Goal: Navigation & Orientation: Find specific page/section

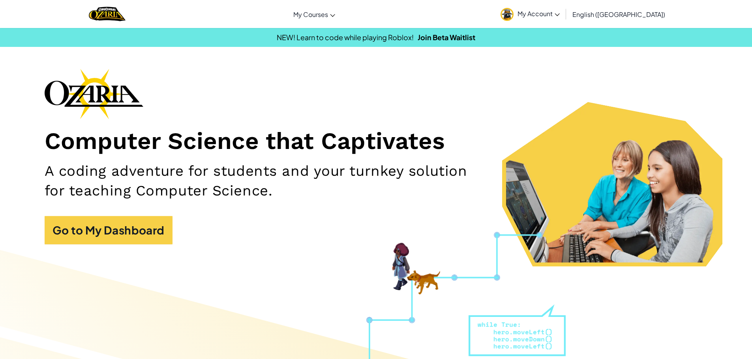
scroll to position [54, 0]
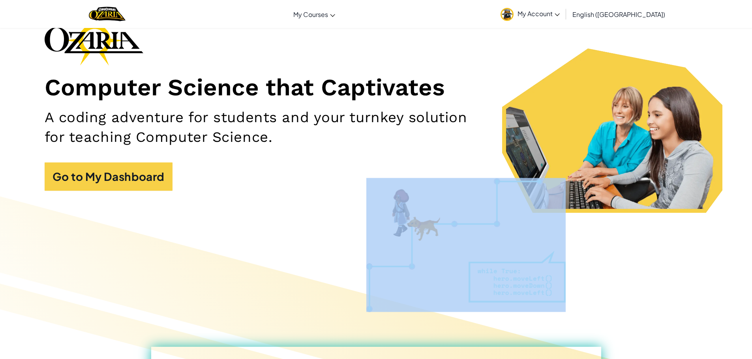
drag, startPoint x: 176, startPoint y: 378, endPoint x: 757, endPoint y: 378, distance: 581.6
drag, startPoint x: 757, startPoint y: 378, endPoint x: 253, endPoint y: 261, distance: 517.3
click at [253, 261] on div at bounding box center [376, 354] width 752 height 338
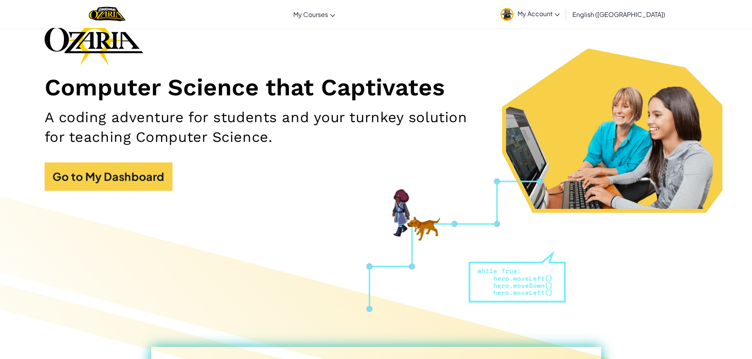
click at [257, 249] on div at bounding box center [376, 354] width 752 height 338
click at [260, 245] on div at bounding box center [376, 354] width 752 height 338
click at [101, 184] on link "Go to My Dashboard" at bounding box center [109, 177] width 128 height 28
